Goal: Task Accomplishment & Management: Use online tool/utility

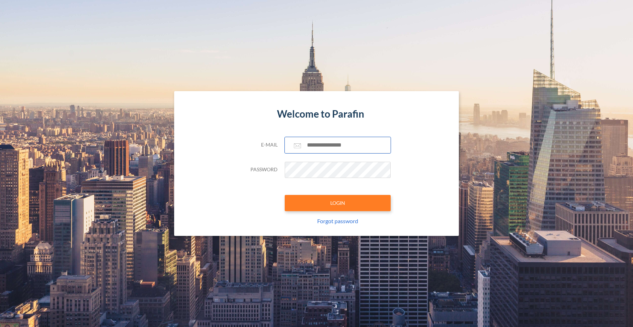
click at [328, 145] on input "text" at bounding box center [338, 145] width 106 height 16
type input "**********"
click at [332, 204] on button "LOGIN" at bounding box center [338, 203] width 106 height 16
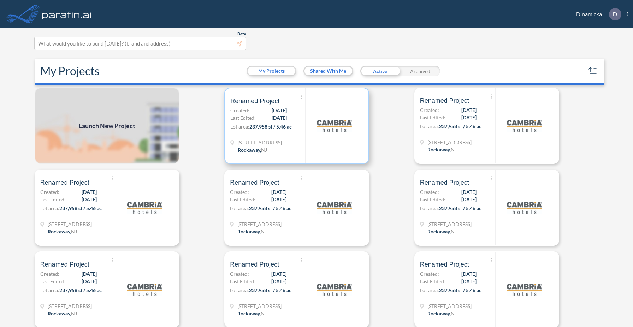
click at [309, 151] on div at bounding box center [334, 125] width 58 height 75
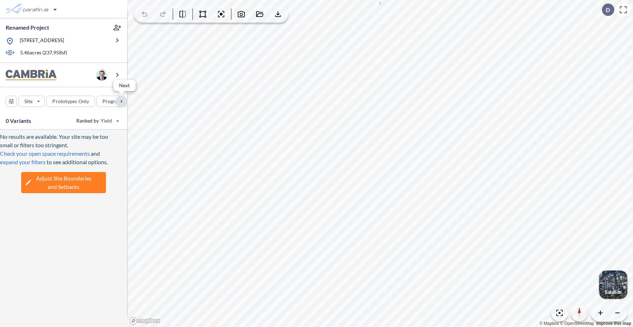
click at [120, 100] on div "button" at bounding box center [121, 101] width 11 height 11
click at [68, 104] on div "button" at bounding box center [67, 101] width 35 height 11
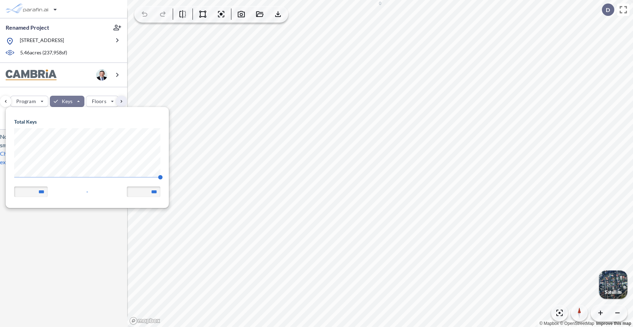
scroll to position [101, 163]
drag, startPoint x: 160, startPoint y: 177, endPoint x: 24, endPoint y: 183, distance: 135.5
click at [24, 182] on span "140 140" at bounding box center [87, 179] width 146 height 5
drag, startPoint x: 25, startPoint y: 177, endPoint x: 6, endPoint y: 177, distance: 18.7
click at [6, 177] on div "Total Keys 79 140 ** - ***" at bounding box center [87, 157] width 163 height 101
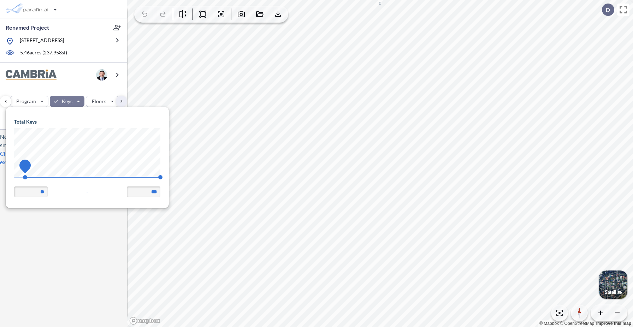
type input "**"
click at [81, 89] on div "Site Prototypes Only Program Keys Floors Height FAR Room mix Budget" at bounding box center [63, 99] width 127 height 25
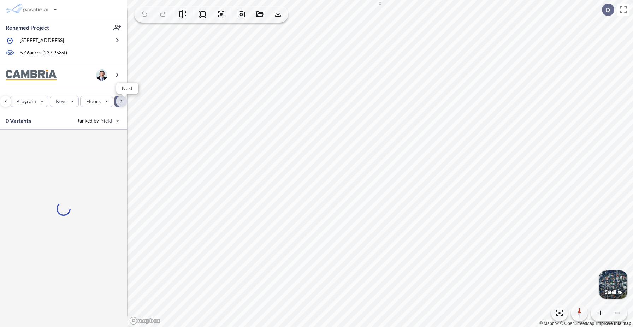
click at [120, 101] on div "button" at bounding box center [121, 101] width 11 height 11
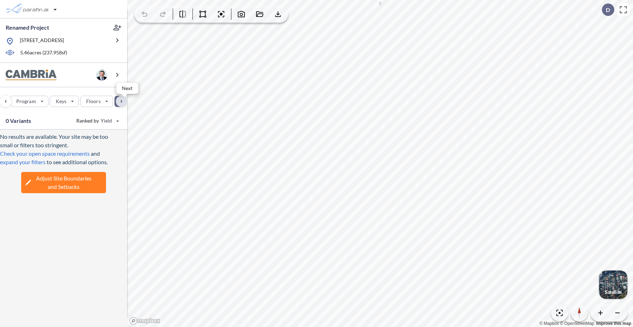
scroll to position [0, 185]
click at [41, 102] on div "button" at bounding box center [35, 101] width 39 height 11
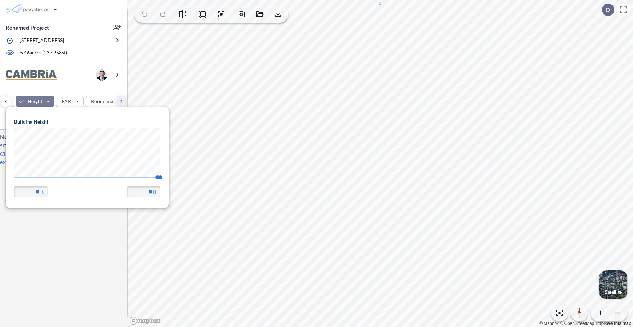
scroll to position [101, 163]
drag, startPoint x: 24, startPoint y: 178, endPoint x: 0, endPoint y: 177, distance: 24.4
click at [0, 177] on body "Renamed Project 321 Mt Hope Ave, Rockaway, NJ 07866 5.46 acres ( 237,958 sf) Si…" at bounding box center [316, 163] width 633 height 327
type input "**"
click at [78, 91] on div "Site Prototypes Only Program Keys Floors Height FAR Room mix Budget" at bounding box center [63, 99] width 127 height 25
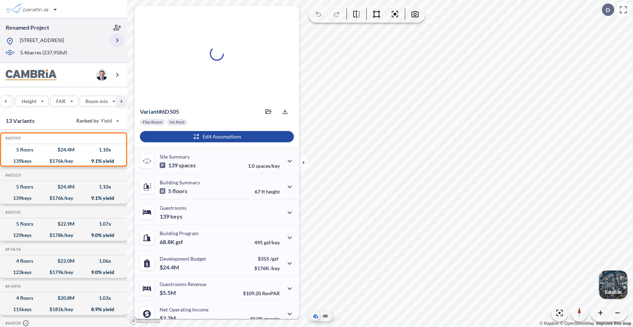
click at [117, 39] on icon "button" at bounding box center [117, 40] width 2 height 4
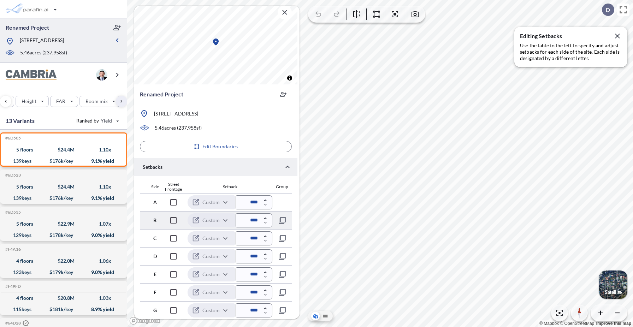
scroll to position [0, 0]
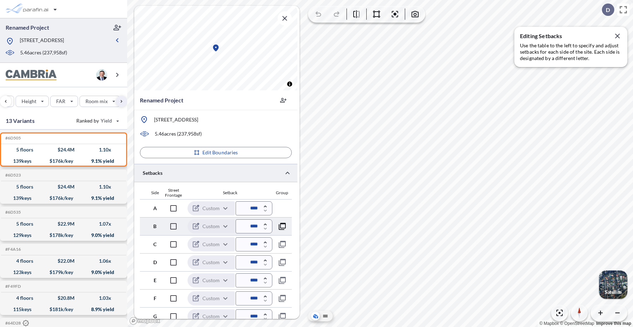
click at [282, 226] on icon "button" at bounding box center [282, 226] width 8 height 8
click at [281, 207] on icon "button" at bounding box center [282, 208] width 8 height 8
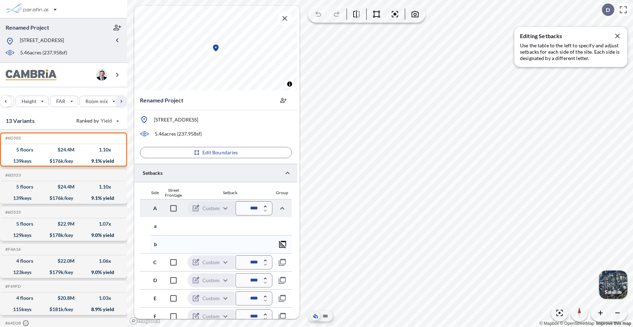
click at [282, 245] on icon "button" at bounding box center [283, 244] width 8 height 8
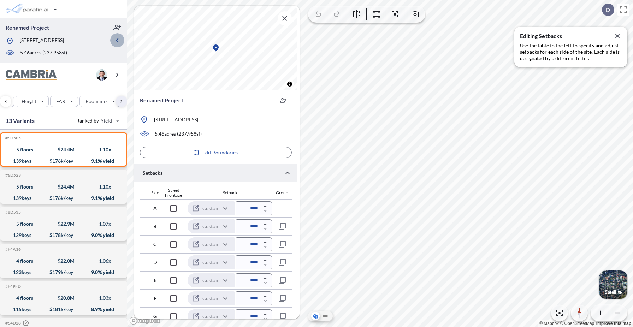
click at [118, 39] on icon "button" at bounding box center [117, 40] width 8 height 8
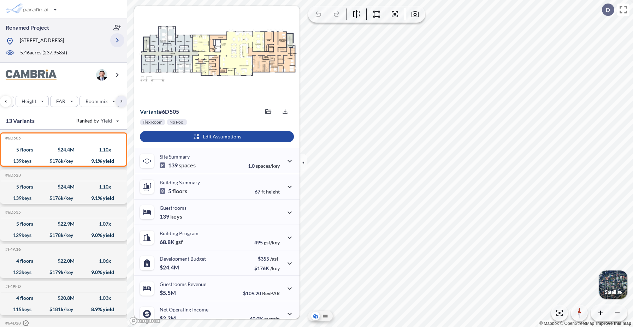
click at [118, 42] on icon "button" at bounding box center [117, 40] width 8 height 8
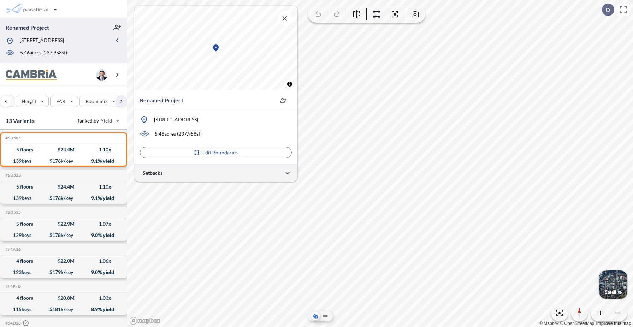
click at [183, 171] on div at bounding box center [215, 173] width 163 height 18
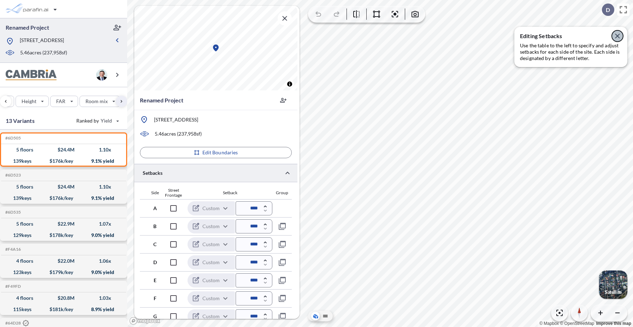
click at [620, 37] on icon "button" at bounding box center [618, 36] width 8 height 8
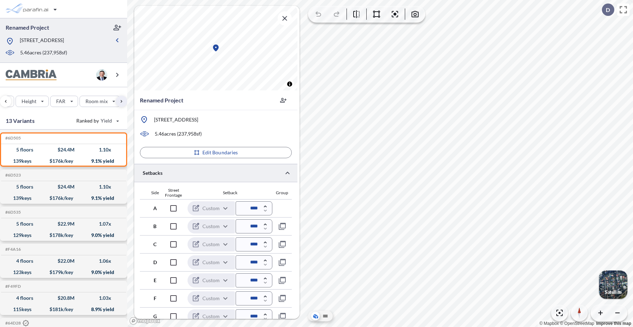
click at [255, 170] on div at bounding box center [215, 173] width 163 height 18
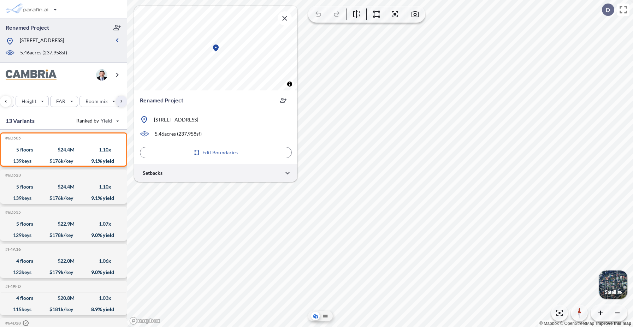
click at [255, 170] on div at bounding box center [215, 173] width 163 height 18
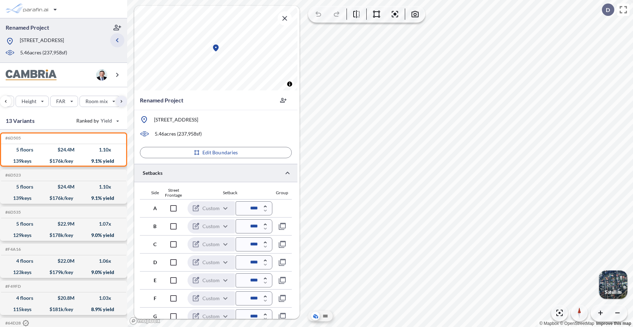
click at [116, 36] on button "button" at bounding box center [117, 40] width 14 height 14
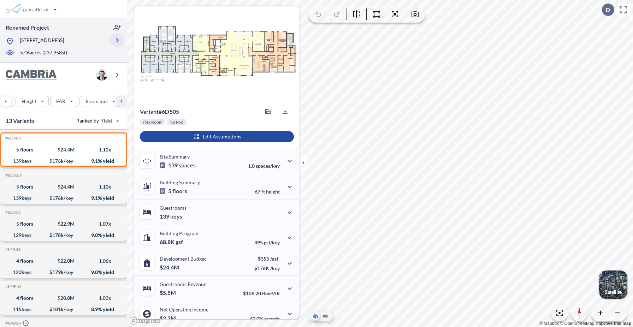
click at [117, 39] on icon "button" at bounding box center [117, 40] width 8 height 8
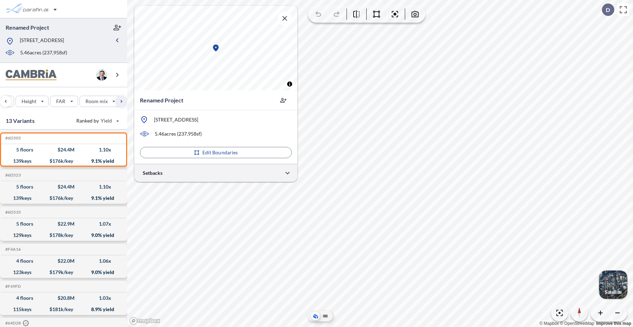
click at [202, 175] on div at bounding box center [215, 173] width 163 height 18
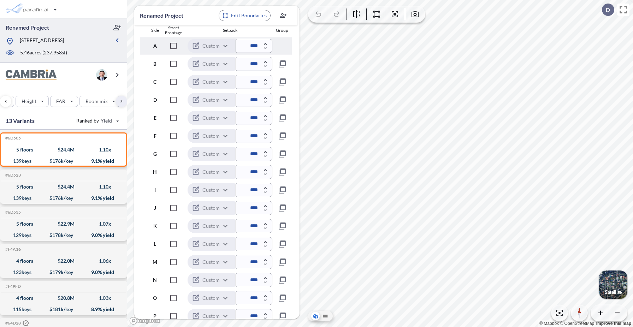
scroll to position [188, 0]
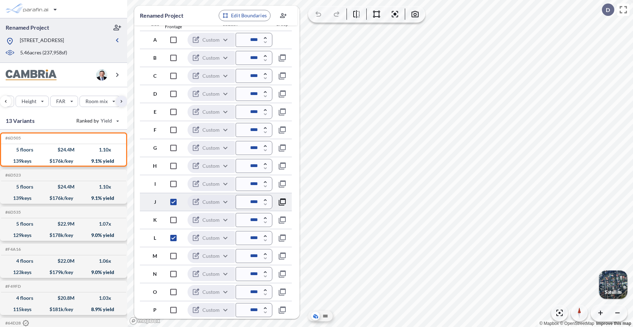
click at [284, 201] on icon "button" at bounding box center [282, 202] width 8 height 8
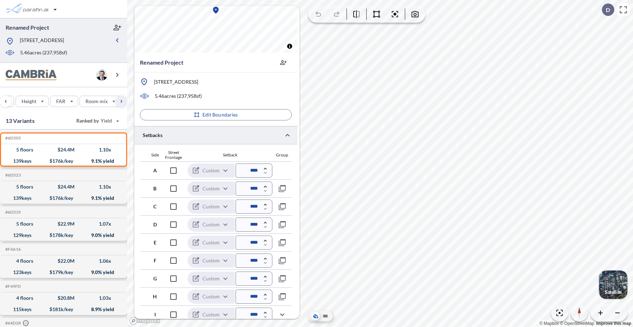
scroll to position [57, 0]
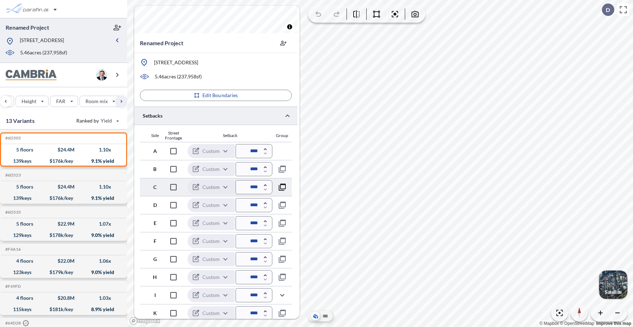
click at [283, 185] on icon "button" at bounding box center [282, 187] width 8 height 8
click at [282, 168] on icon "button" at bounding box center [282, 169] width 8 height 8
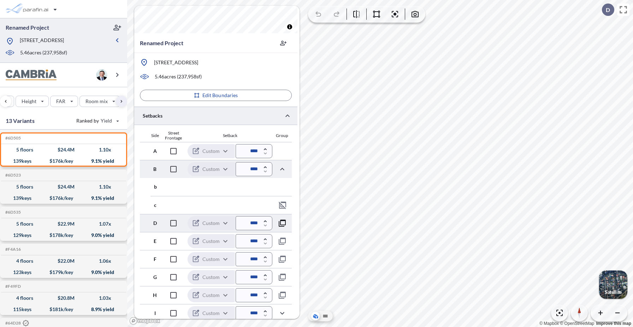
click at [285, 226] on icon "button" at bounding box center [282, 223] width 8 height 8
click at [284, 224] on icon "button" at bounding box center [283, 223] width 8 height 8
click at [283, 206] on icon "button" at bounding box center [282, 205] width 7 height 7
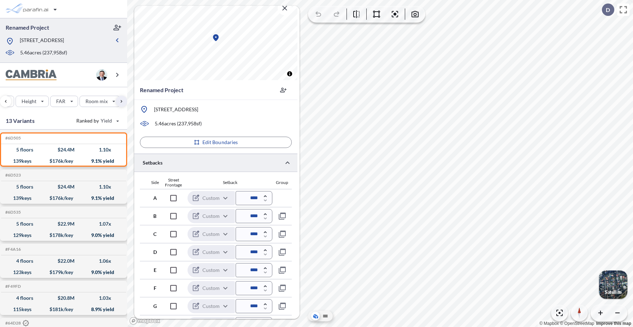
scroll to position [0, 0]
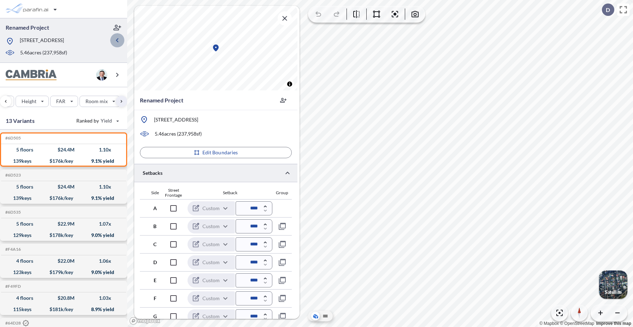
click at [120, 41] on icon "button" at bounding box center [117, 40] width 8 height 8
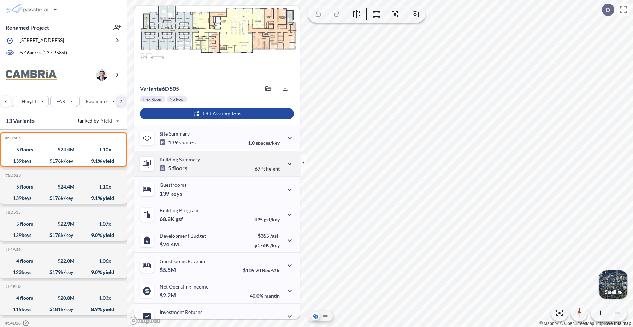
scroll to position [33, 0]
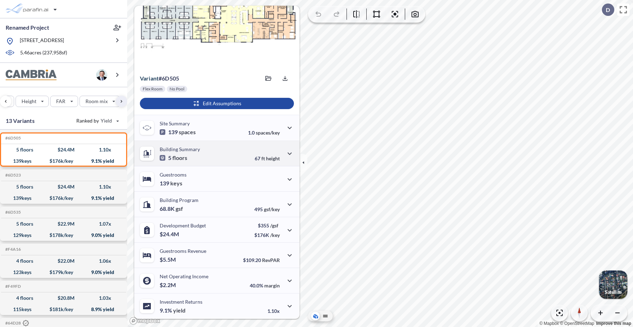
click at [223, 192] on div "Building Program 68.8K gsf 495 gsf/key" at bounding box center [216, 204] width 165 height 25
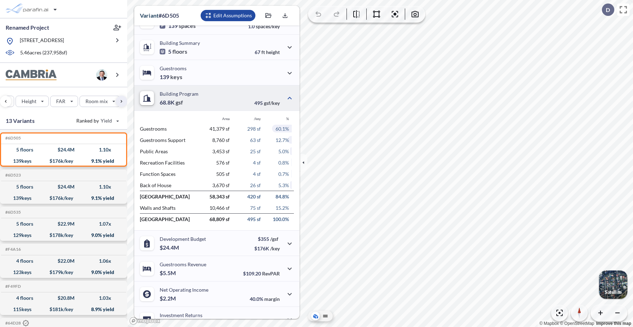
scroll to position [147, 0]
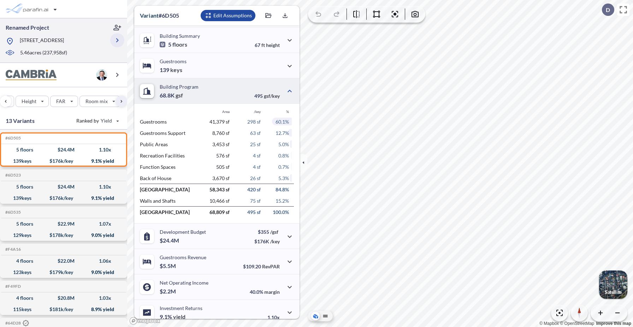
click at [118, 40] on icon "button" at bounding box center [117, 40] width 2 height 4
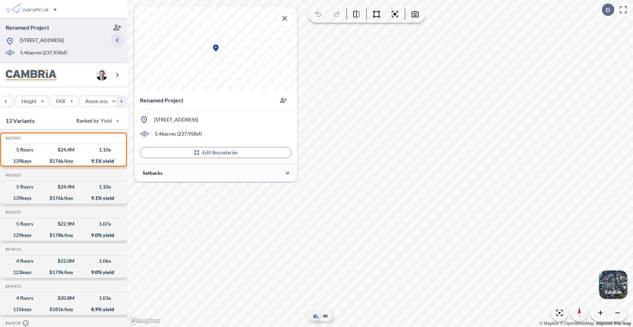
scroll to position [0, 0]
click at [191, 173] on div at bounding box center [215, 173] width 163 height 18
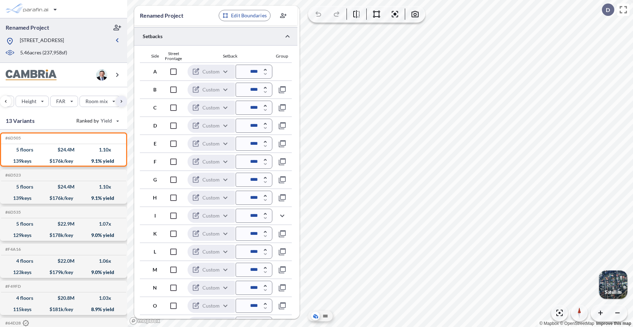
scroll to position [157, 0]
click at [41, 9] on div "button" at bounding box center [32, 9] width 59 height 14
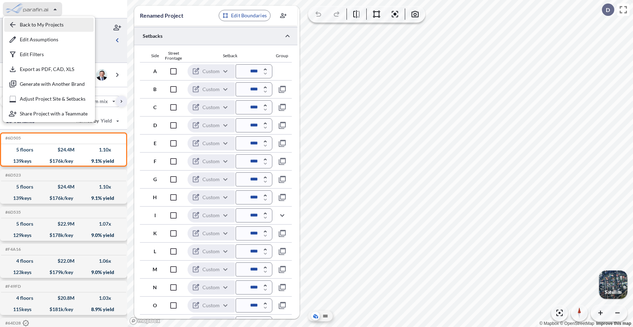
click at [33, 25] on div "button" at bounding box center [48, 25] width 89 height 14
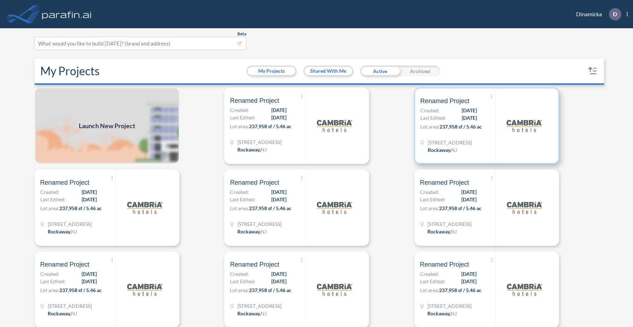
click at [474, 127] on span "237,958 sf / 5.46 ac" at bounding box center [461, 127] width 42 height 6
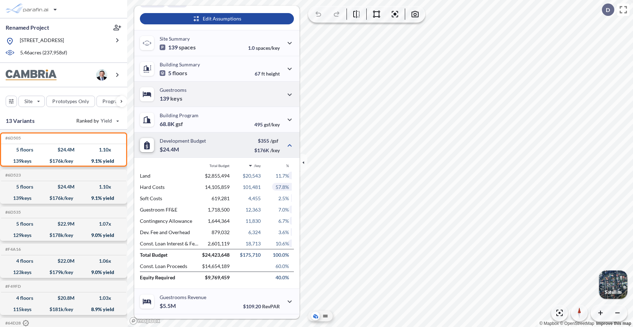
scroll to position [87, 0]
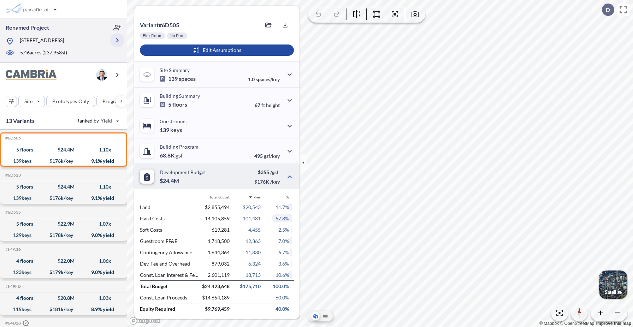
click at [117, 41] on icon "button" at bounding box center [117, 40] width 8 height 8
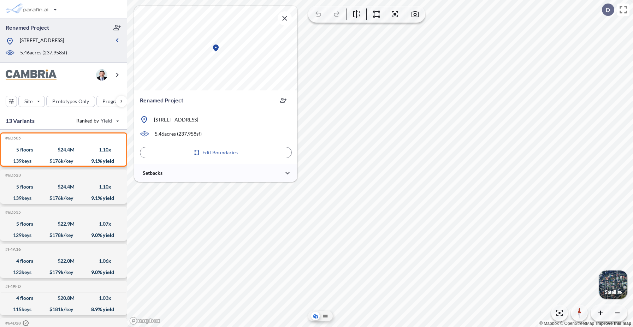
scroll to position [0, 0]
click at [177, 175] on div at bounding box center [215, 173] width 163 height 18
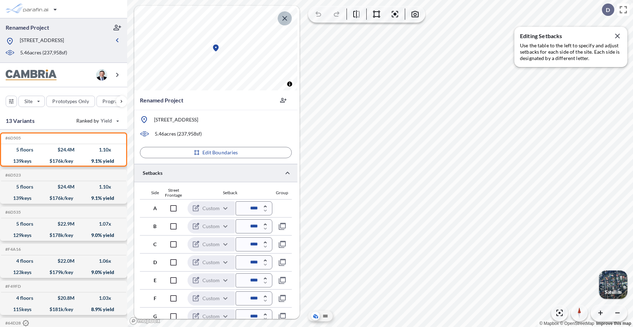
click at [284, 18] on icon "button" at bounding box center [285, 18] width 8 height 8
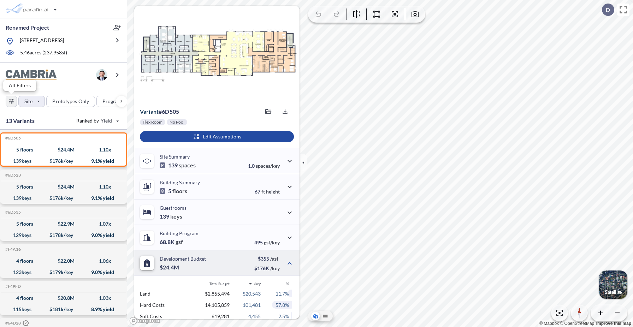
drag, startPoint x: 17, startPoint y: 102, endPoint x: 30, endPoint y: 101, distance: 13.5
click at [8, 101] on div "button" at bounding box center [11, 101] width 11 height 11
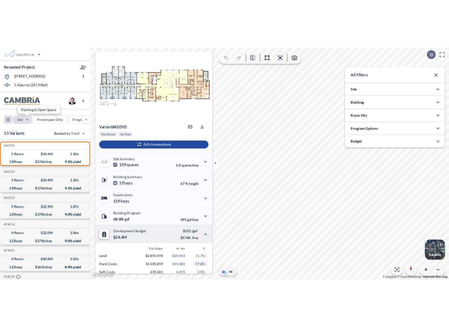
scroll to position [353470, 353328]
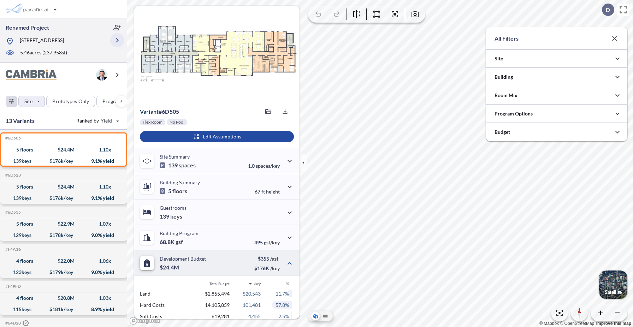
click at [120, 41] on icon "button" at bounding box center [117, 40] width 8 height 8
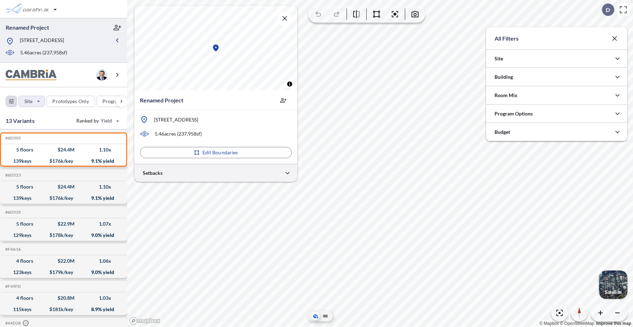
click at [201, 176] on div at bounding box center [215, 173] width 163 height 18
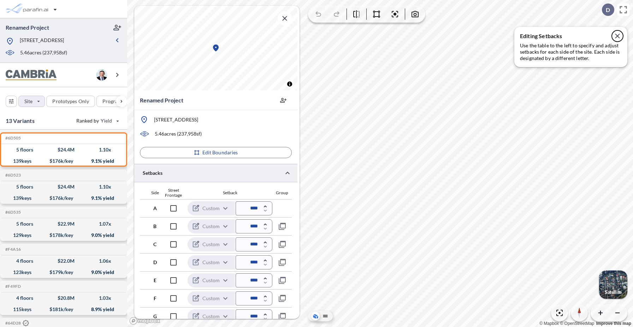
click at [618, 37] on icon "button" at bounding box center [618, 36] width 8 height 8
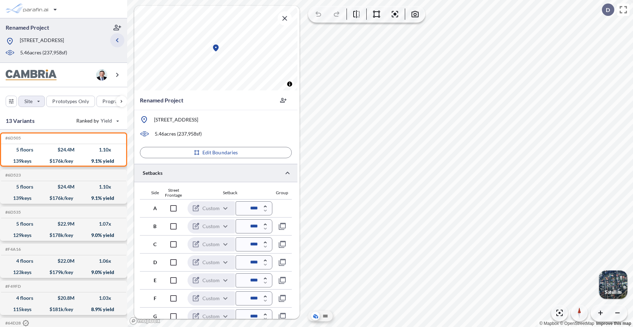
click at [117, 38] on icon "button" at bounding box center [117, 40] width 8 height 8
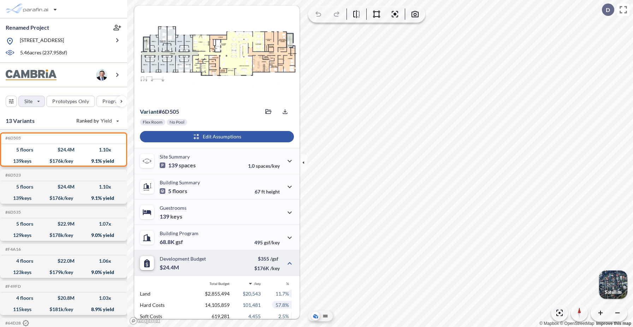
click at [235, 139] on div "button" at bounding box center [217, 136] width 154 height 11
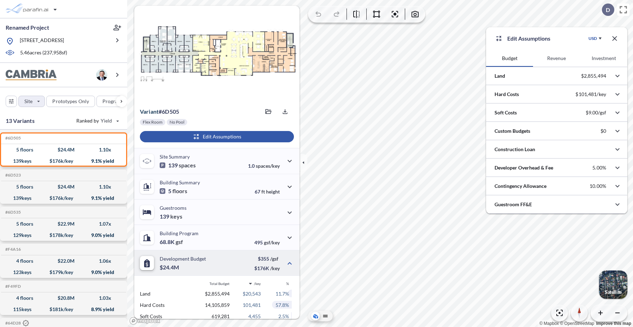
click at [235, 139] on div "button" at bounding box center [217, 136] width 154 height 11
click at [616, 36] on icon "button" at bounding box center [615, 38] width 8 height 8
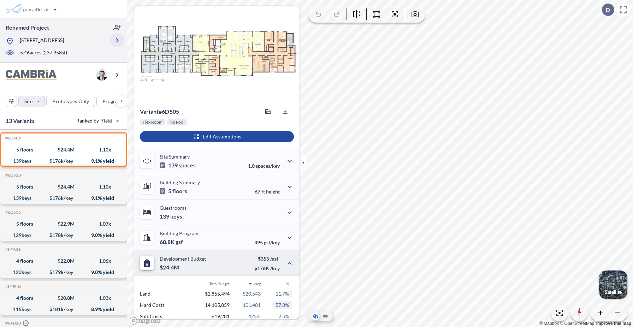
click at [116, 39] on icon "button" at bounding box center [117, 40] width 2 height 4
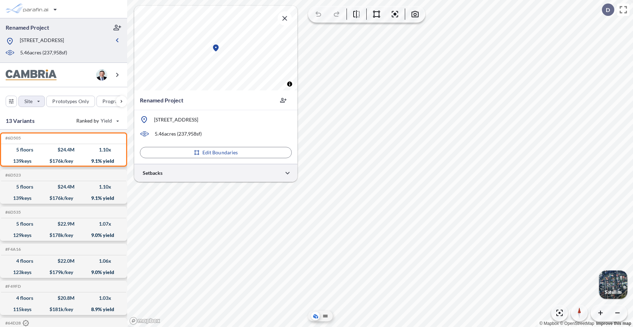
click at [183, 170] on div at bounding box center [215, 173] width 163 height 18
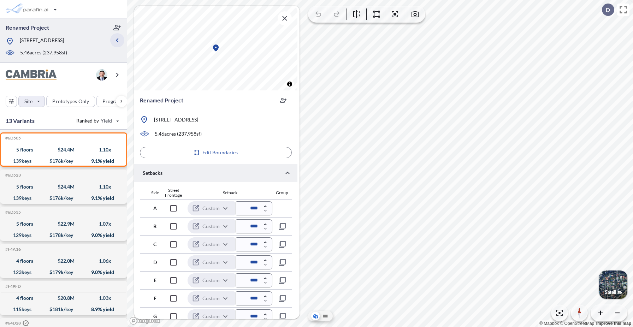
click at [118, 39] on icon "button" at bounding box center [117, 40] width 8 height 8
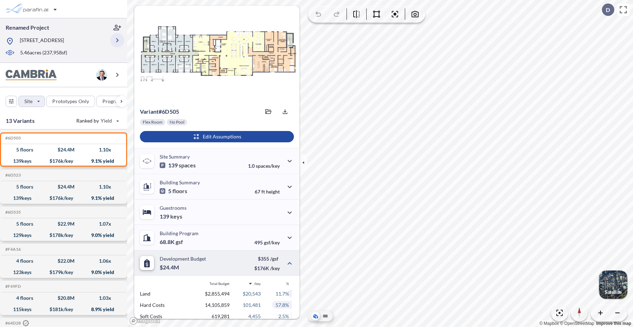
click at [117, 41] on icon "button" at bounding box center [117, 40] width 2 height 4
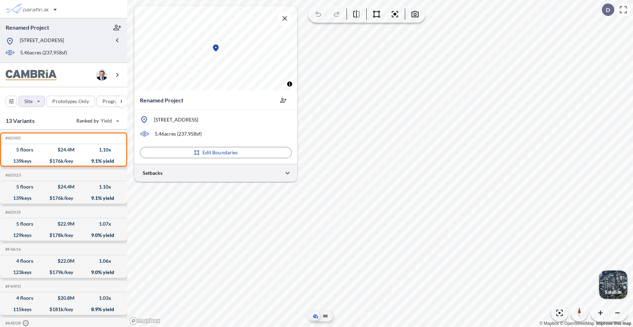
click at [214, 171] on div at bounding box center [215, 173] width 163 height 18
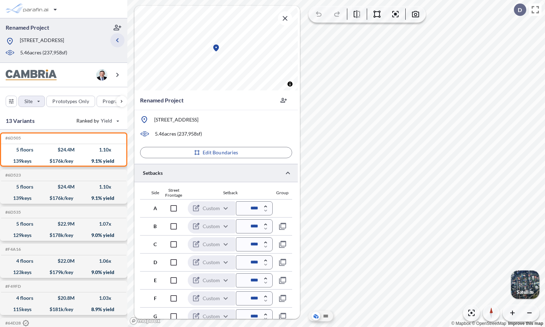
click at [118, 37] on icon "button" at bounding box center [117, 40] width 8 height 8
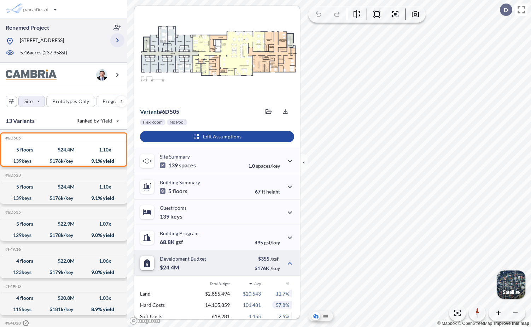
click at [118, 40] on icon "button" at bounding box center [117, 40] width 2 height 4
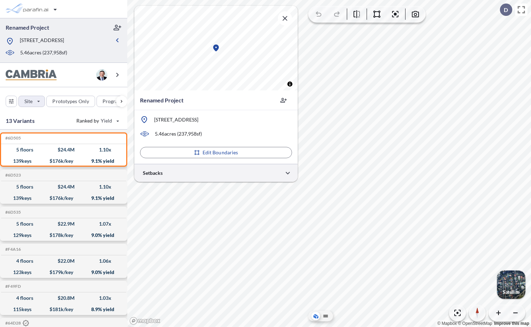
click at [170, 171] on div at bounding box center [215, 173] width 163 height 18
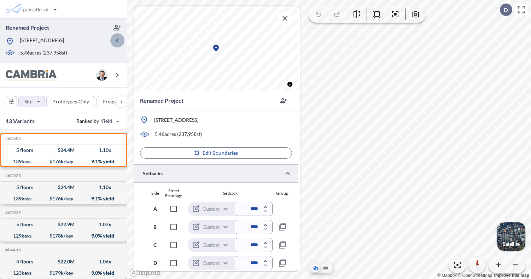
click at [119, 43] on icon "button" at bounding box center [117, 40] width 8 height 8
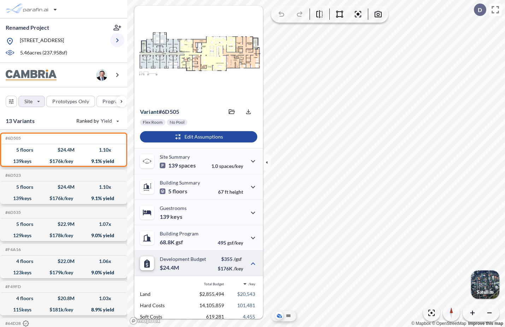
click at [116, 40] on icon "button" at bounding box center [117, 40] width 8 height 8
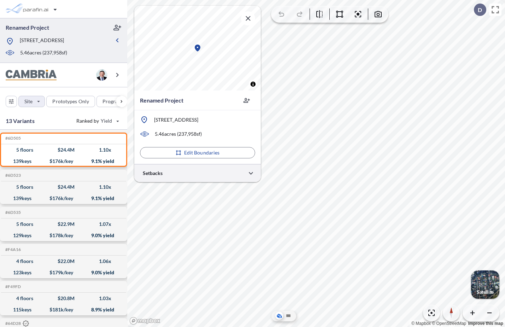
click at [203, 174] on div at bounding box center [197, 173] width 127 height 18
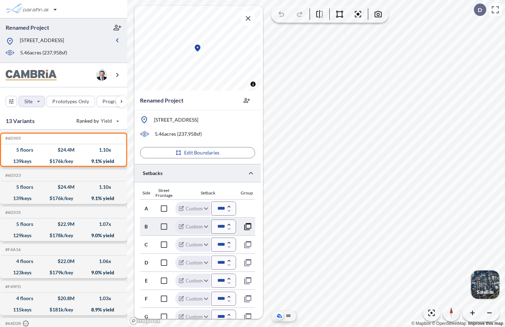
click at [247, 223] on icon "button" at bounding box center [247, 226] width 7 height 7
click at [248, 263] on icon "button" at bounding box center [248, 262] width 8 height 8
click at [251, 245] on icon "button" at bounding box center [250, 245] width 4 height 2
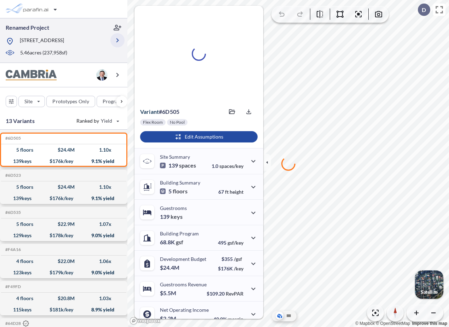
click at [118, 41] on icon "button" at bounding box center [117, 40] width 8 height 8
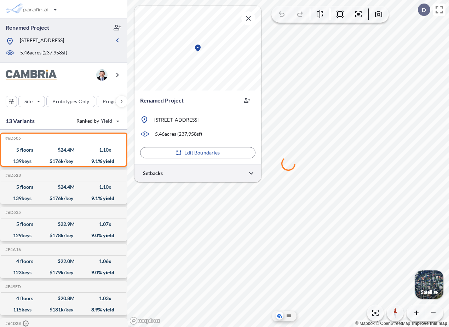
click at [179, 174] on div at bounding box center [197, 173] width 127 height 18
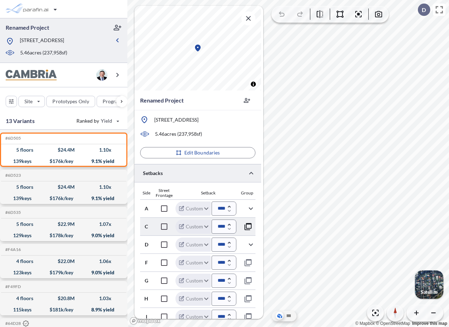
click at [249, 229] on icon "button" at bounding box center [248, 226] width 8 height 8
click at [249, 246] on icon "button" at bounding box center [248, 244] width 8 height 8
click at [250, 209] on icon "button" at bounding box center [250, 208] width 4 height 2
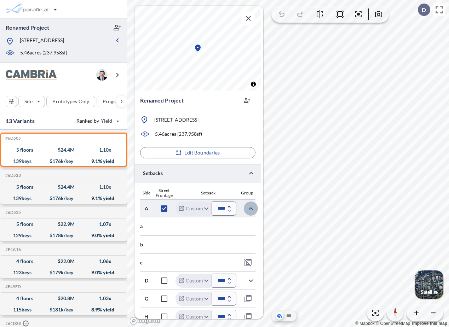
click at [250, 209] on icon "button" at bounding box center [250, 208] width 8 height 8
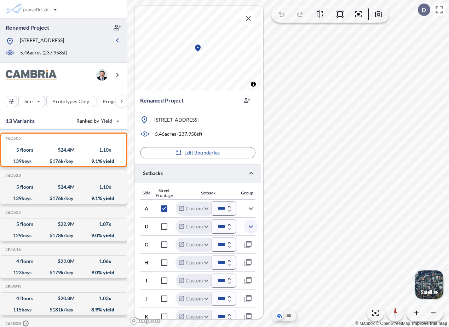
click at [251, 223] on icon "button" at bounding box center [250, 226] width 8 height 8
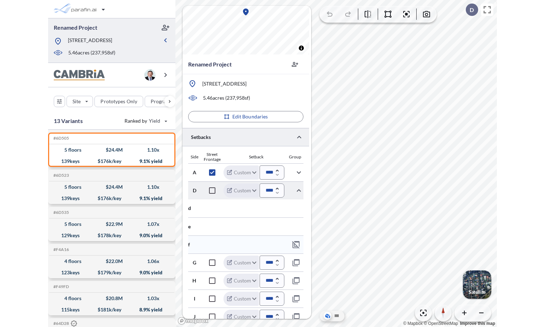
scroll to position [48, 0]
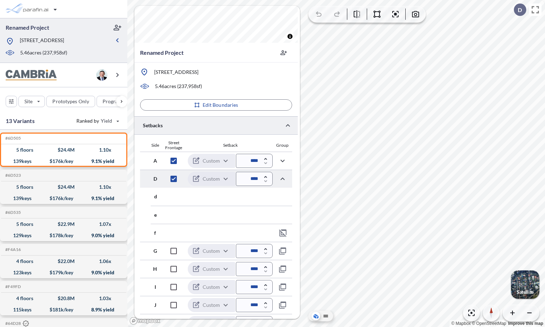
click at [217, 131] on div at bounding box center [215, 125] width 163 height 18
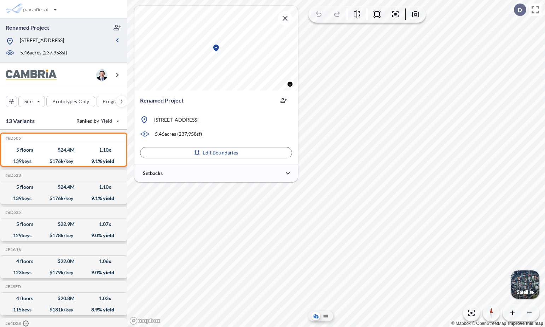
scroll to position [0, 0]
click at [166, 176] on div at bounding box center [215, 173] width 163 height 18
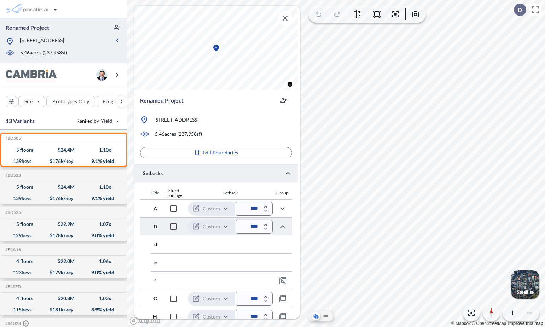
click at [253, 210] on input "****" at bounding box center [254, 208] width 37 height 14
type input "*****"
click at [261, 191] on div "Setback" at bounding box center [230, 193] width 85 height 5
click at [221, 153] on p "Edit Boundaries" at bounding box center [221, 152] width 36 height 7
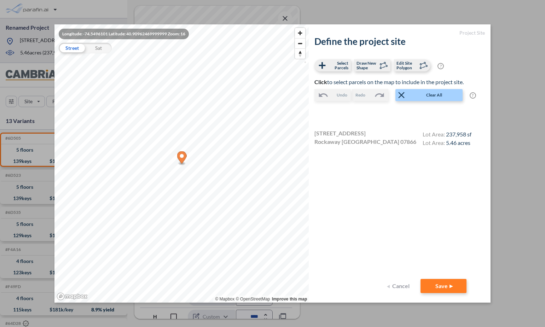
click at [403, 287] on button "Cancel" at bounding box center [399, 286] width 28 height 14
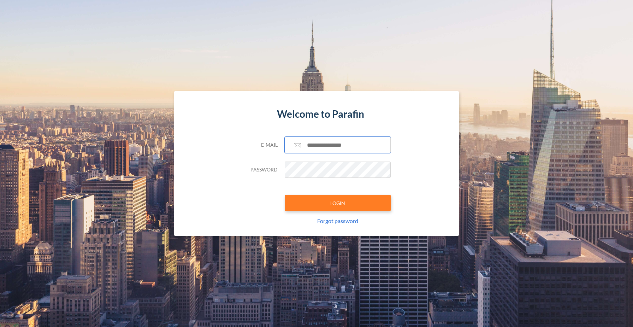
click at [324, 147] on input "text" at bounding box center [338, 145] width 106 height 16
type input "**********"
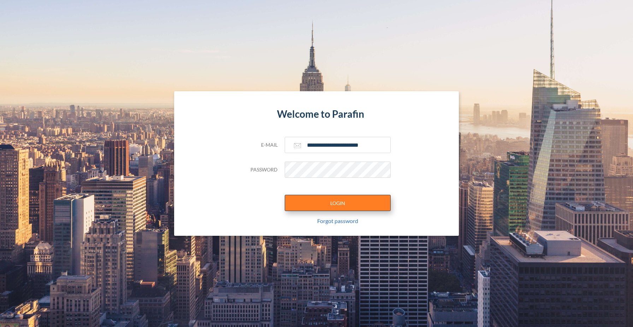
click at [343, 205] on button "LOGIN" at bounding box center [338, 203] width 106 height 16
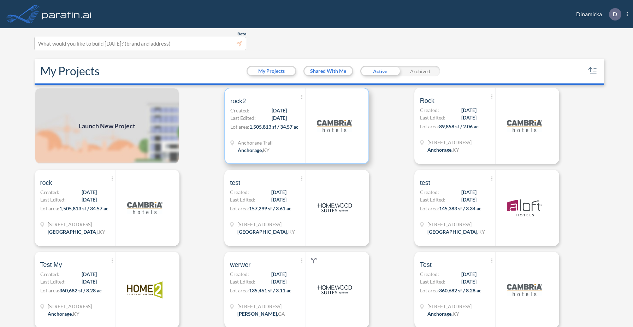
click at [293, 145] on div "Anchorage Trail Anchorage , KY" at bounding box center [267, 147] width 75 height 17
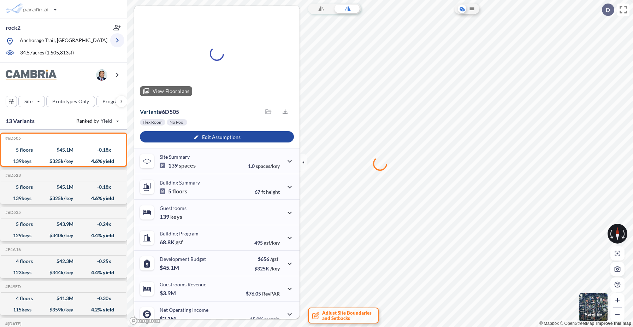
click at [115, 40] on icon "button" at bounding box center [117, 40] width 8 height 8
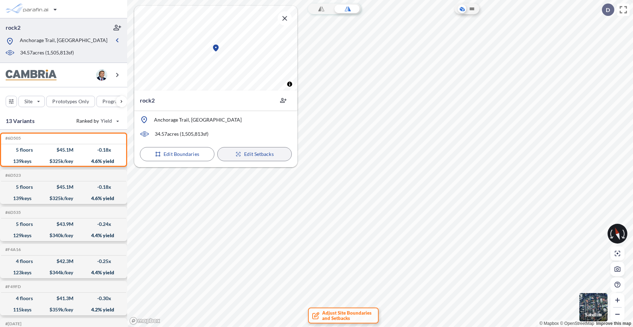
click at [245, 157] on p "Edit Setbacks" at bounding box center [258, 154] width 29 height 7
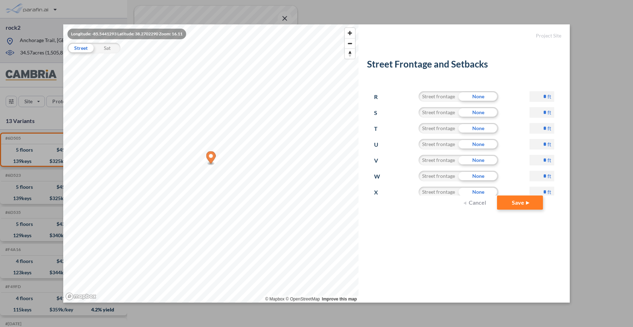
scroll to position [318, 0]
click at [438, 181] on div "Street frontage" at bounding box center [439, 178] width 40 height 11
click at [480, 180] on div "None" at bounding box center [479, 178] width 40 height 11
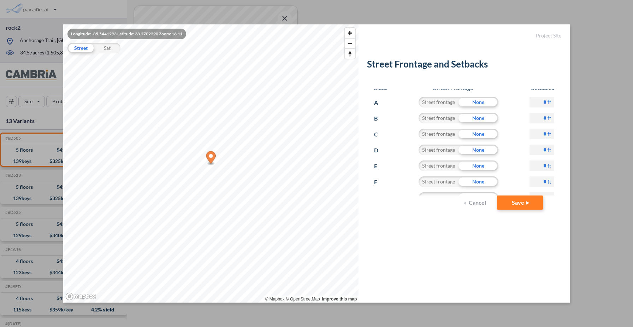
scroll to position [0, 0]
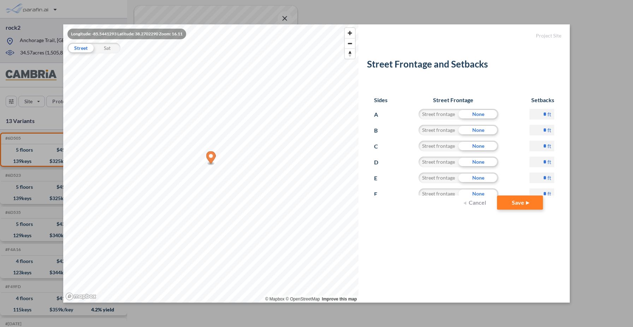
click at [444, 128] on div "Street frontage" at bounding box center [439, 130] width 40 height 11
click at [442, 143] on div "Street frontage" at bounding box center [439, 146] width 40 height 11
click at [545, 145] on input "*" at bounding box center [542, 146] width 25 height 11
type input "**"
click at [504, 259] on form "Project Site Street Frontage and Setbacks Sides Street Frontage Setbacks A Stre…" at bounding box center [464, 163] width 211 height 278
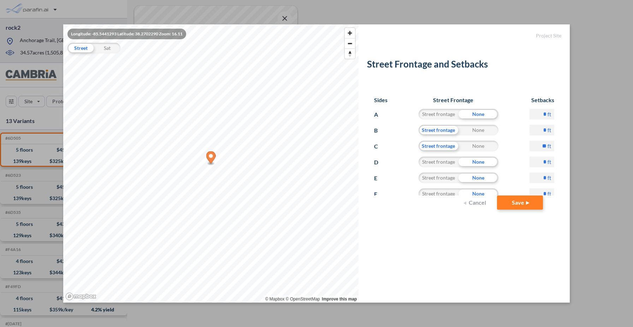
click at [468, 204] on button "Cancel" at bounding box center [476, 202] width 28 height 14
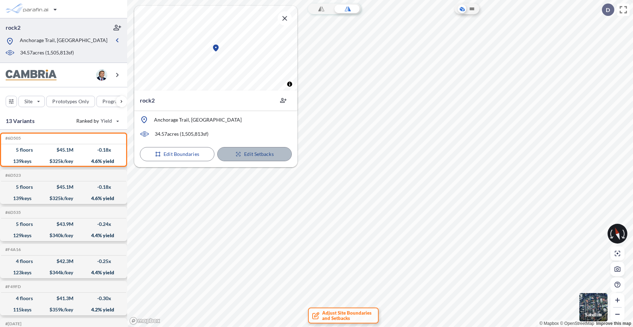
click at [269, 154] on p "Edit Setbacks" at bounding box center [258, 154] width 29 height 7
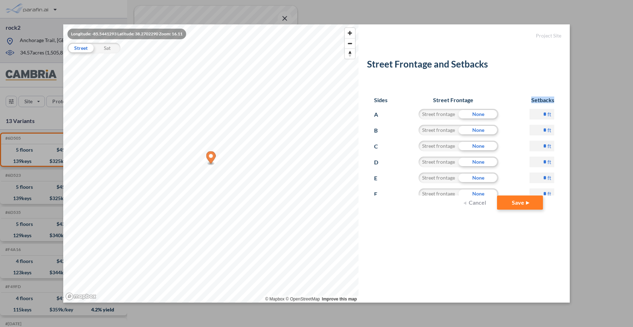
drag, startPoint x: 529, startPoint y: 97, endPoint x: 565, endPoint y: 100, distance: 35.8
click at [565, 100] on form "Project Site Street Frontage and Setbacks Sides Street Frontage Setbacks A Stre…" at bounding box center [464, 163] width 211 height 278
